Goal: Information Seeking & Learning: Understand process/instructions

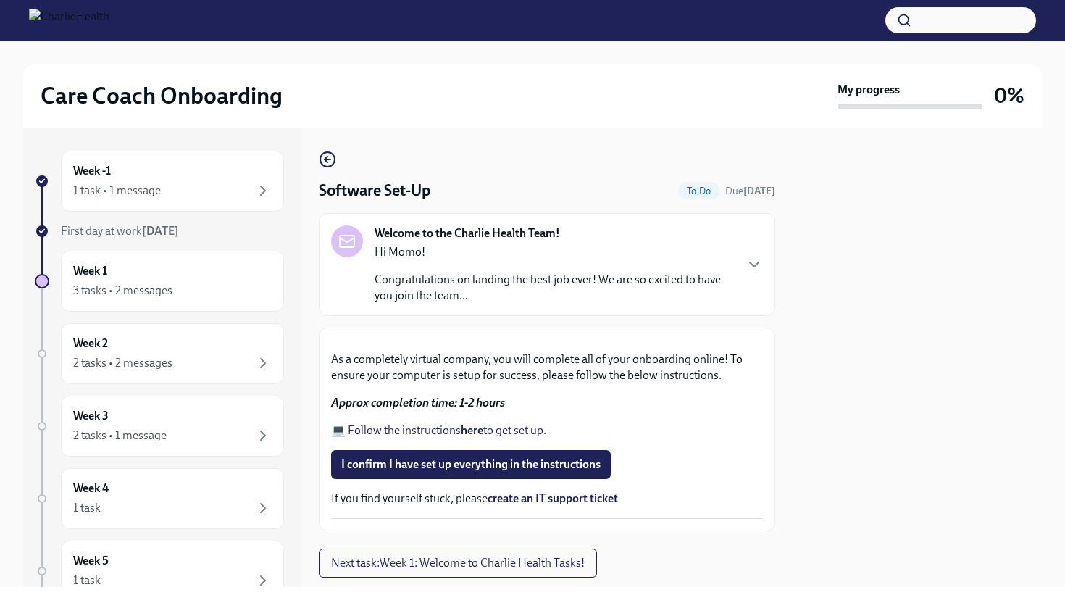
scroll to position [325, 0]
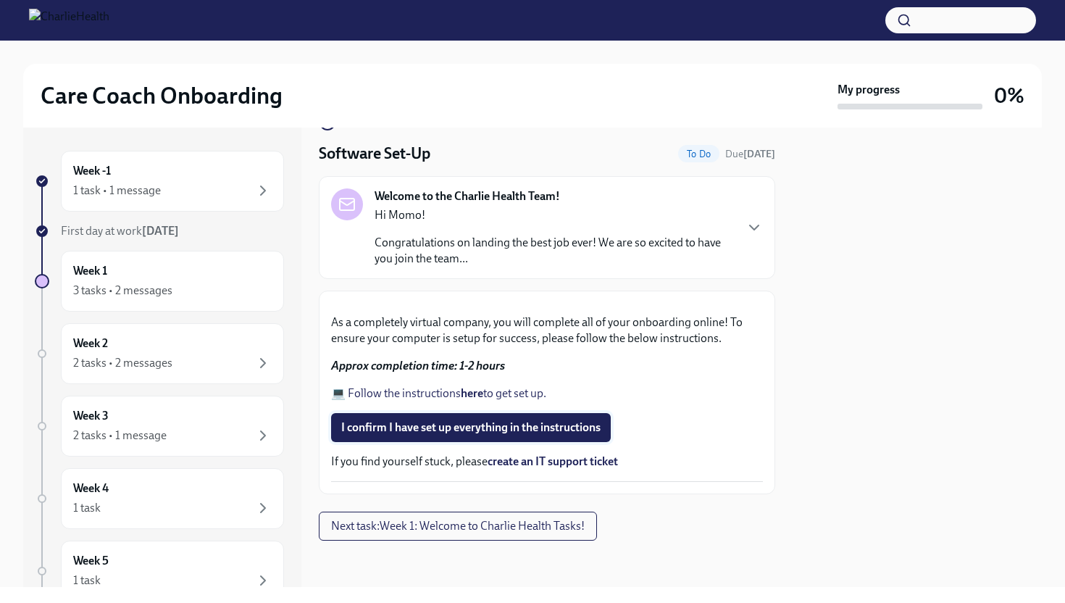
click at [439, 426] on span "I confirm I have set up everything in the instructions" at bounding box center [470, 427] width 259 height 14
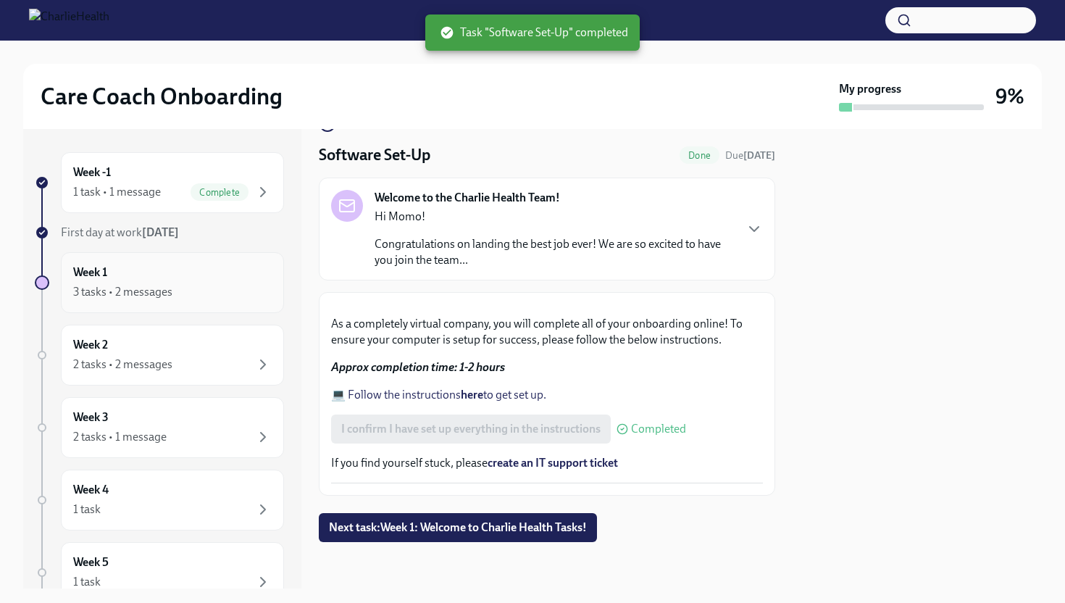
click at [231, 267] on div "Week 1 3 tasks • 2 messages" at bounding box center [172, 282] width 199 height 36
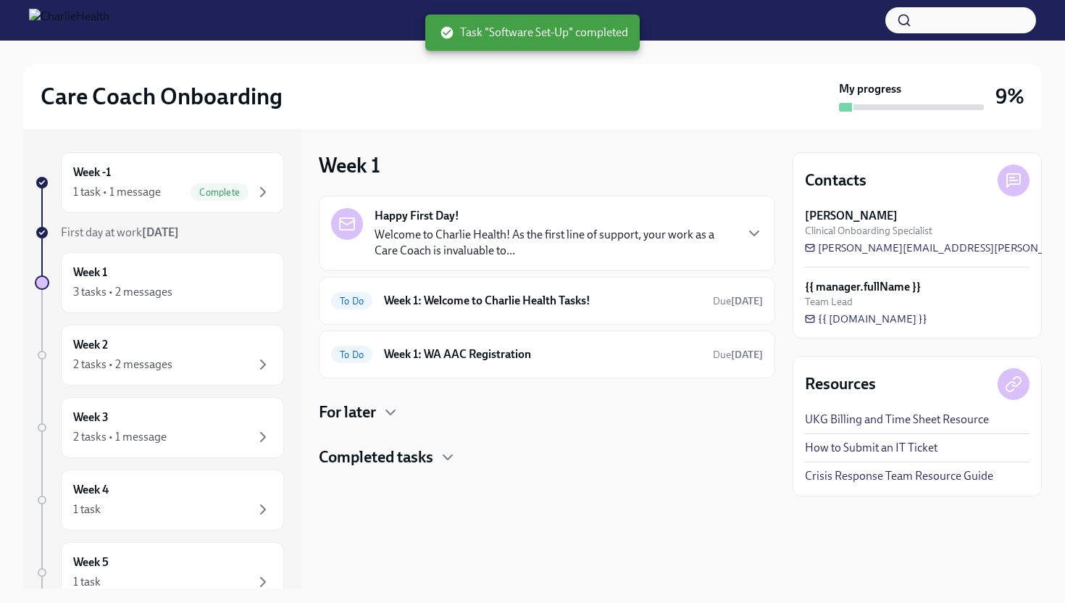
click at [701, 232] on p "Welcome to Charlie Health! As the first line of support, your work as a Care Co…" at bounding box center [554, 243] width 359 height 32
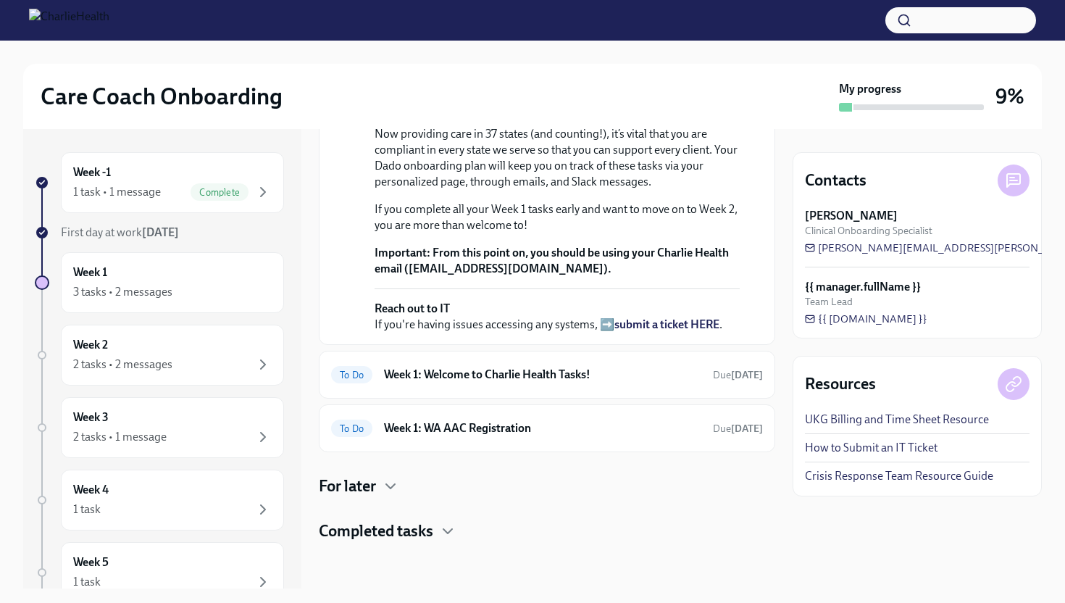
scroll to position [398, 0]
click at [602, 387] on div "To Do Week 1: Welcome to Charlie Health Tasks! Due [DATE]" at bounding box center [547, 375] width 456 height 48
click at [557, 374] on h6 "Week 1: Welcome to Charlie Health Tasks!" at bounding box center [542, 375] width 317 height 16
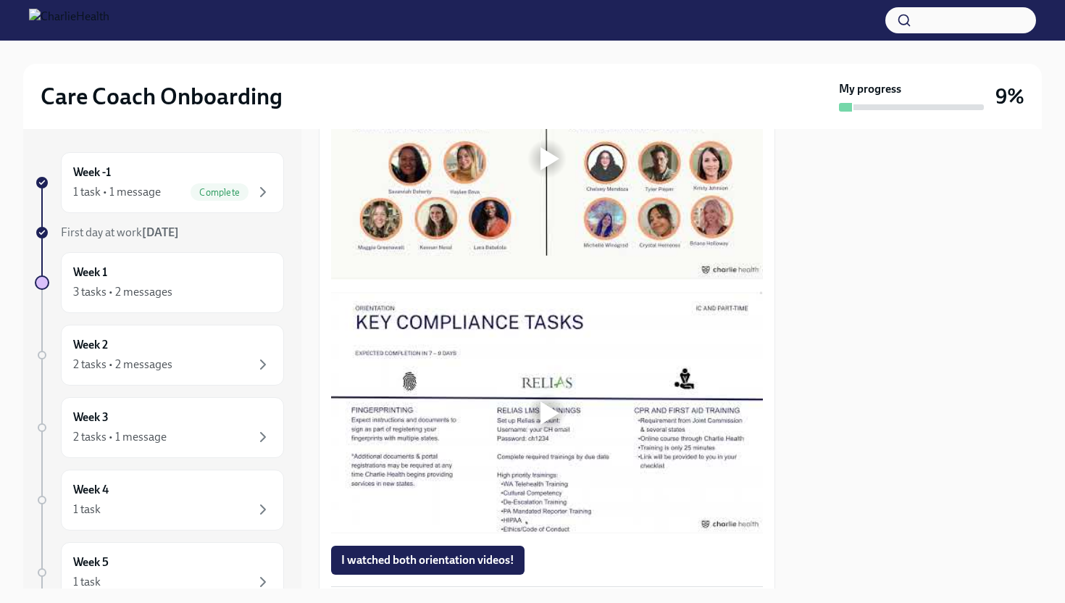
scroll to position [652, 0]
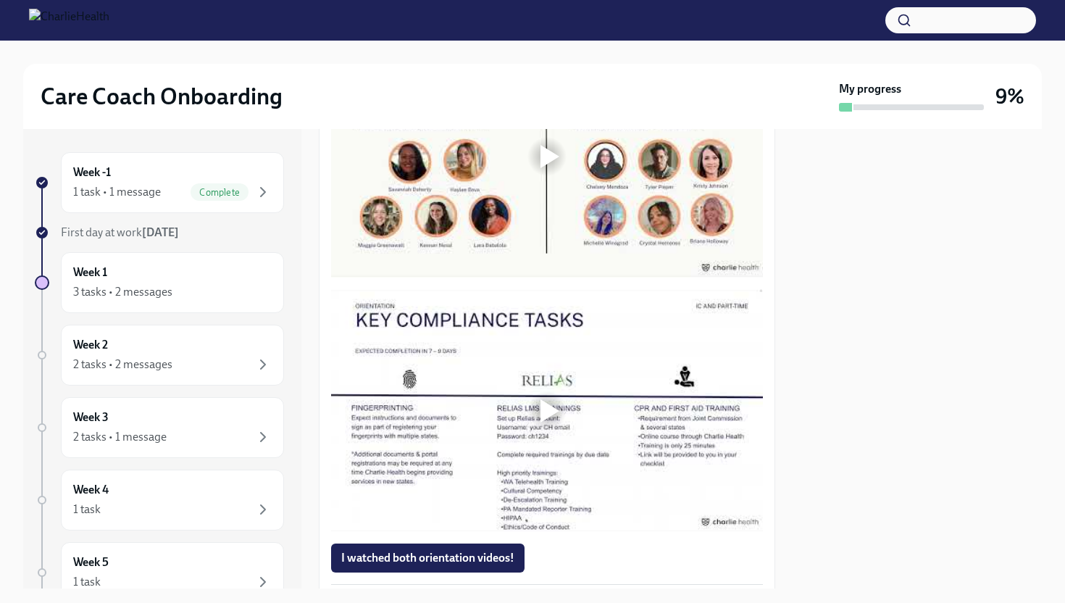
click at [551, 168] on div at bounding box center [549, 156] width 19 height 23
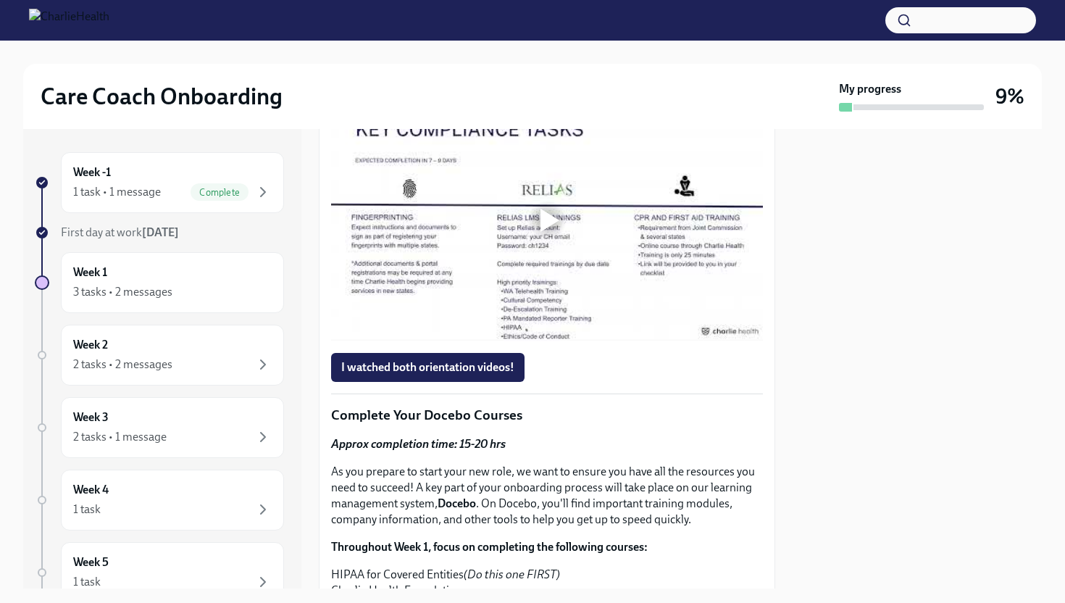
scroll to position [872, 0]
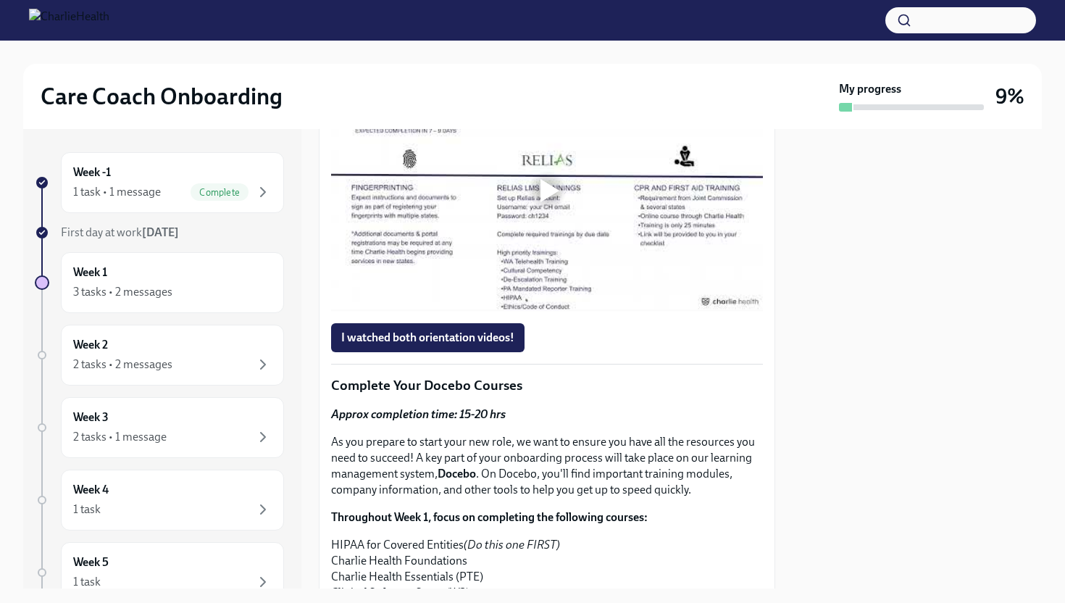
click at [556, 202] on div at bounding box center [549, 190] width 19 height 23
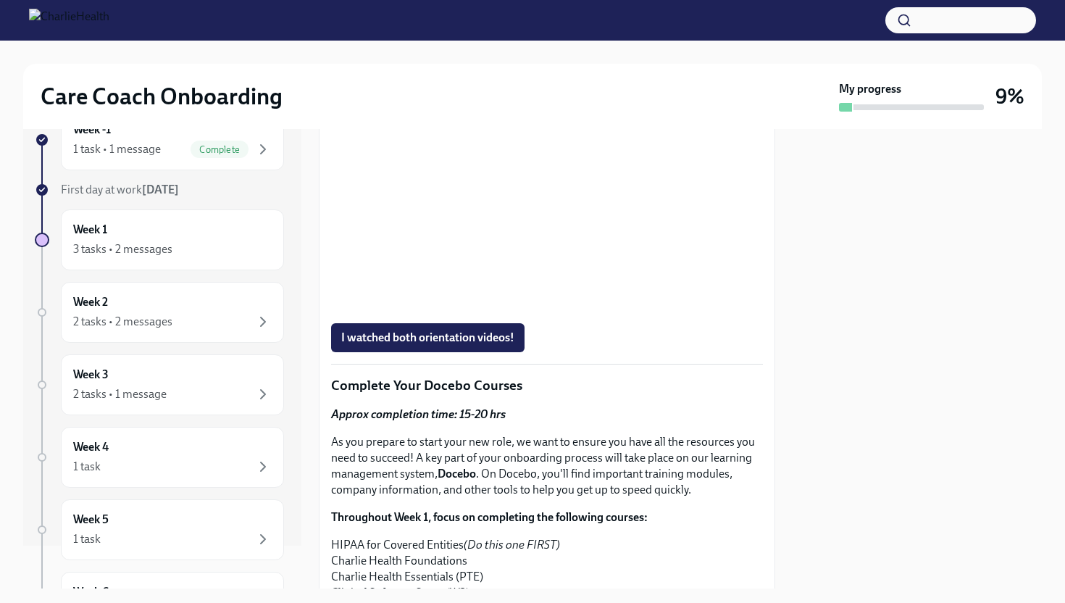
scroll to position [0, 0]
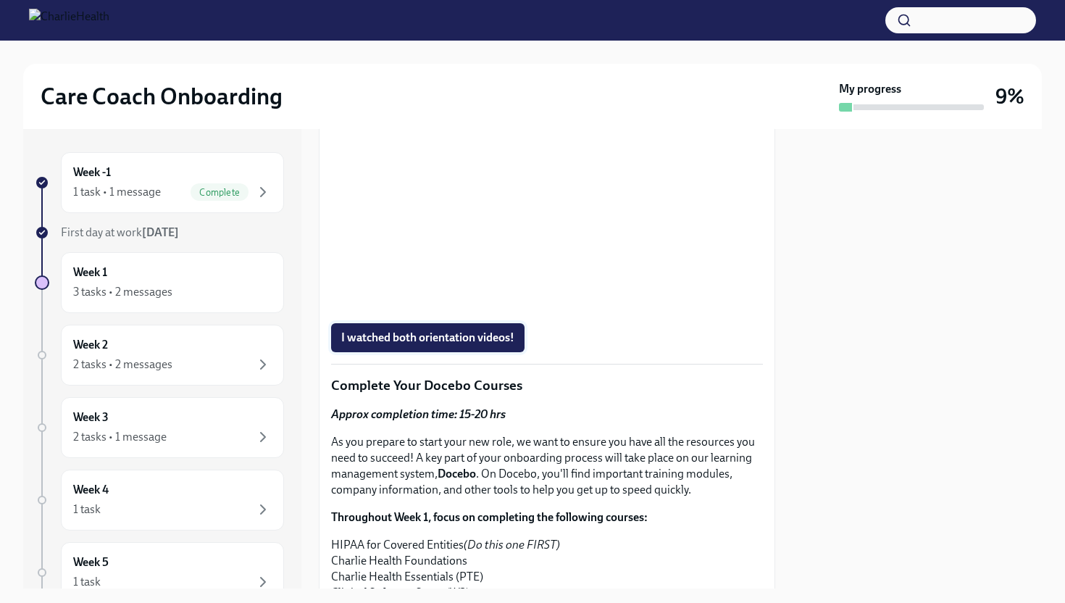
click at [475, 345] on span "I watched both orientation videos!" at bounding box center [427, 337] width 173 height 14
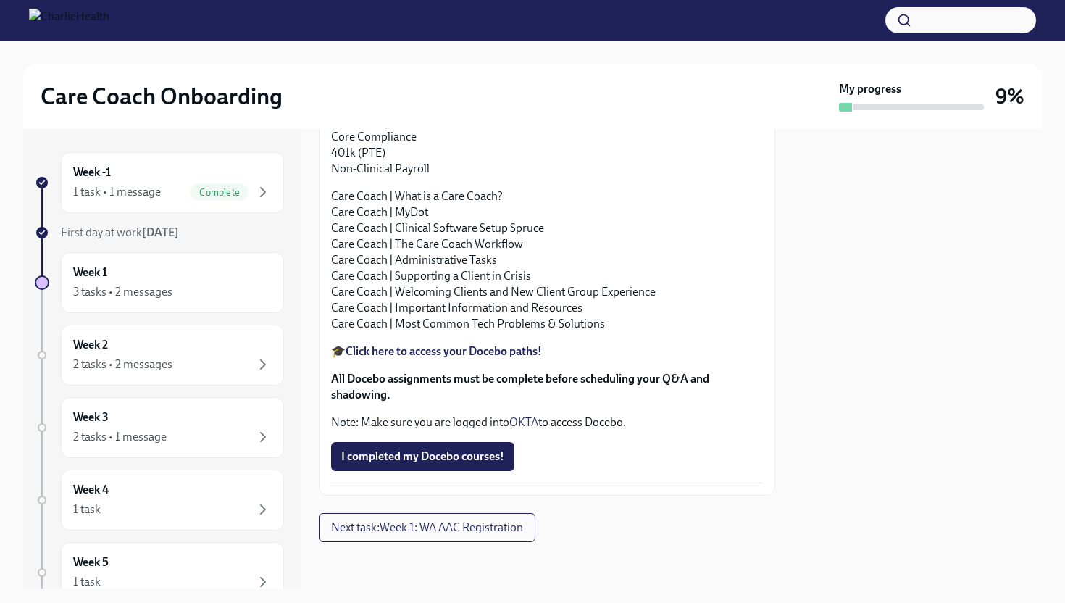
scroll to position [1575, 0]
click at [505, 345] on strong "Click here to access your Docebo paths!" at bounding box center [444, 351] width 196 height 14
click at [456, 353] on strong "Click here to access your Docebo paths!" at bounding box center [444, 351] width 196 height 14
